Goal: Information Seeking & Learning: Learn about a topic

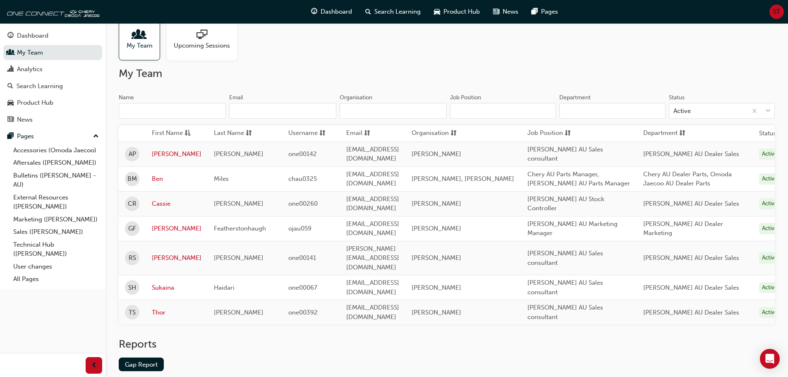
scroll to position [35, 0]
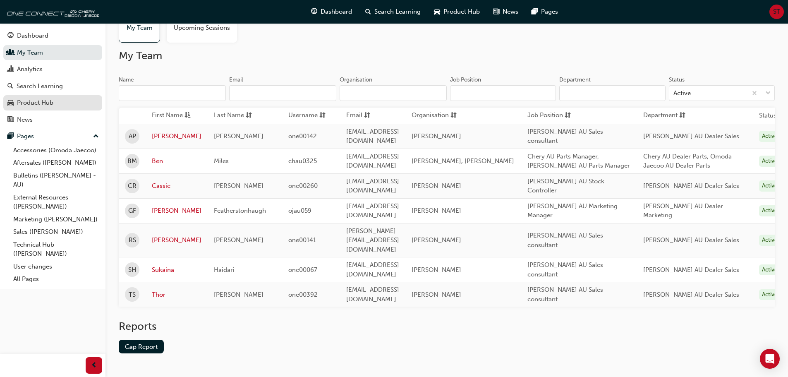
drag, startPoint x: 49, startPoint y: 103, endPoint x: 65, endPoint y: 104, distance: 16.2
click at [49, 103] on div "Product Hub" at bounding box center [35, 103] width 36 height 10
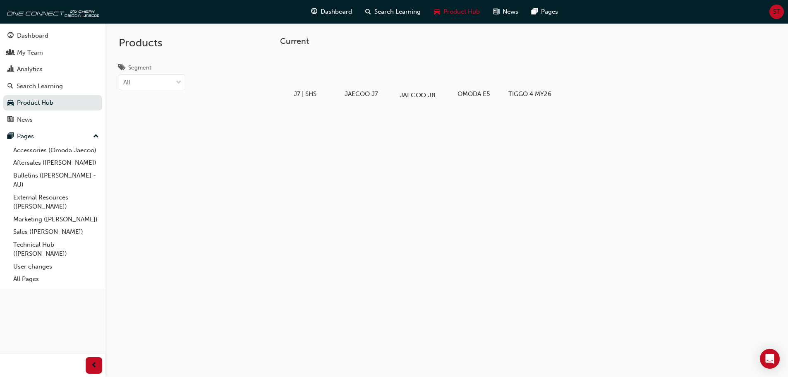
click at [418, 70] on div at bounding box center [417, 71] width 46 height 33
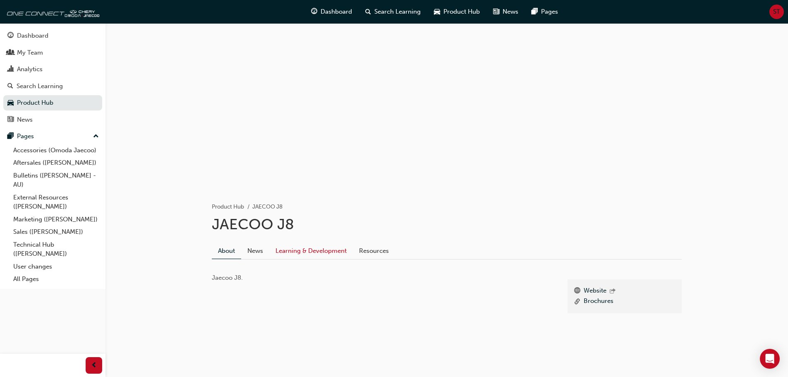
click at [335, 248] on link "Learning & Development" at bounding box center [311, 251] width 84 height 16
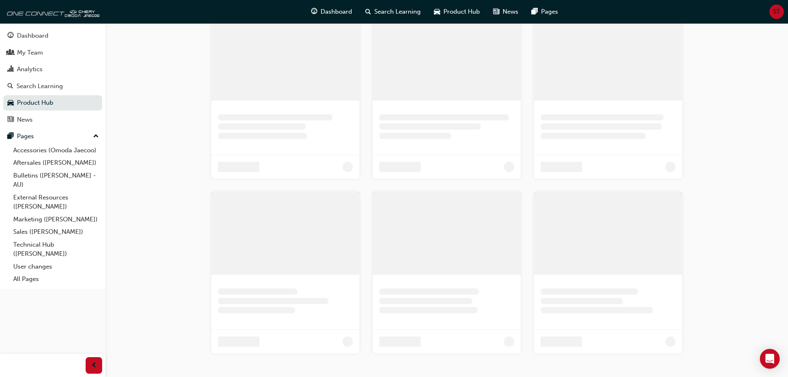
scroll to position [166, 0]
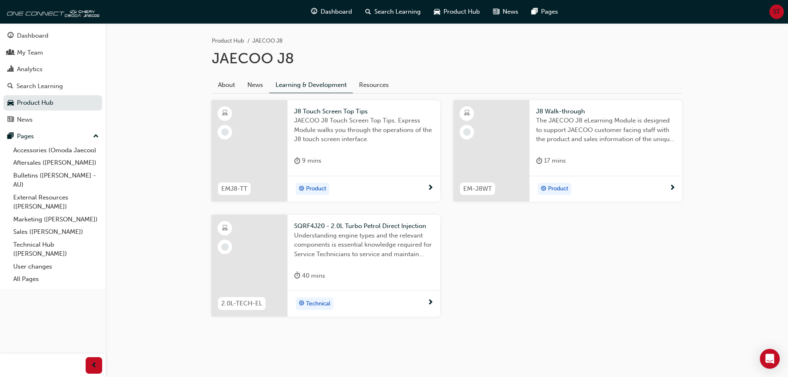
click at [274, 147] on div at bounding box center [249, 151] width 76 height 102
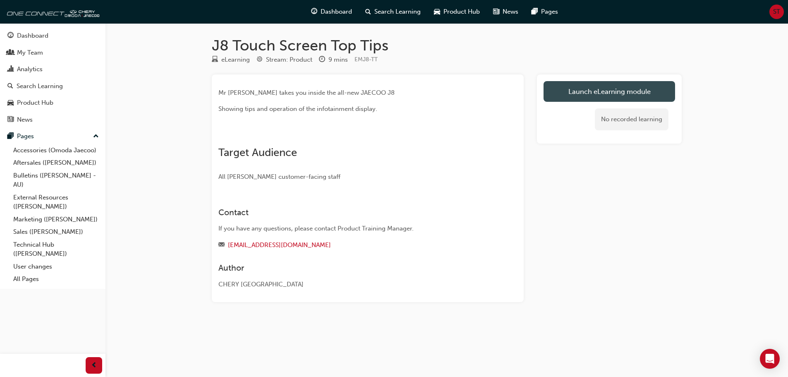
click at [578, 95] on link "Launch eLearning module" at bounding box center [610, 91] width 132 height 21
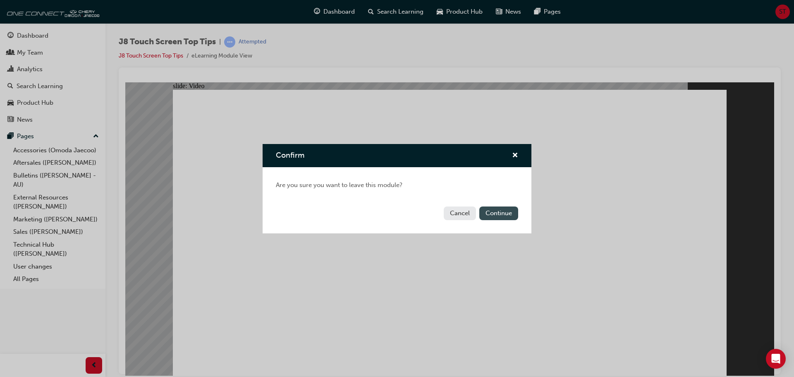
click at [495, 214] on button "Continue" at bounding box center [498, 213] width 39 height 14
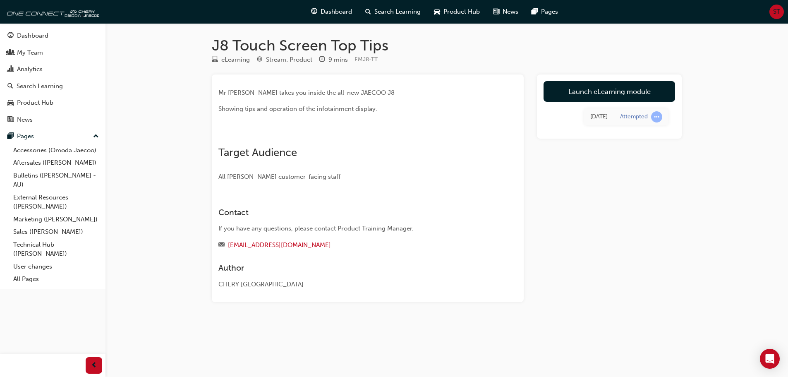
click at [709, 194] on div "J8 Touch Screen Top Tips eLearning Stream: Product 9 mins EMJ8-TT Mr [PERSON_NA…" at bounding box center [394, 188] width 788 height 377
